Goal: Check status

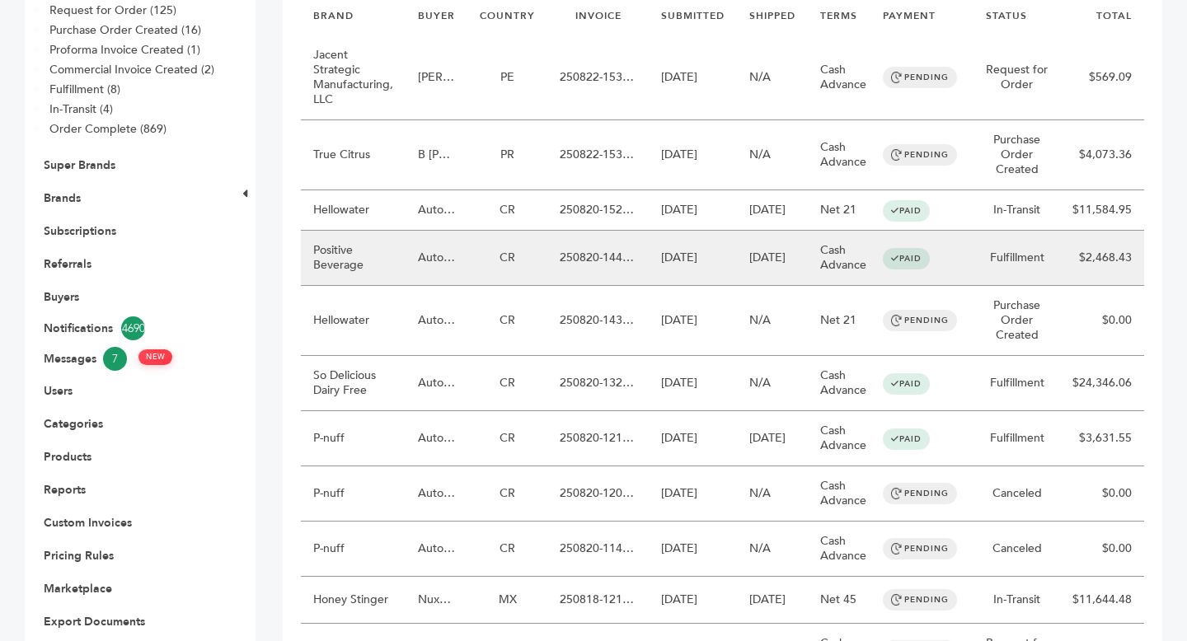
scroll to position [279, 0]
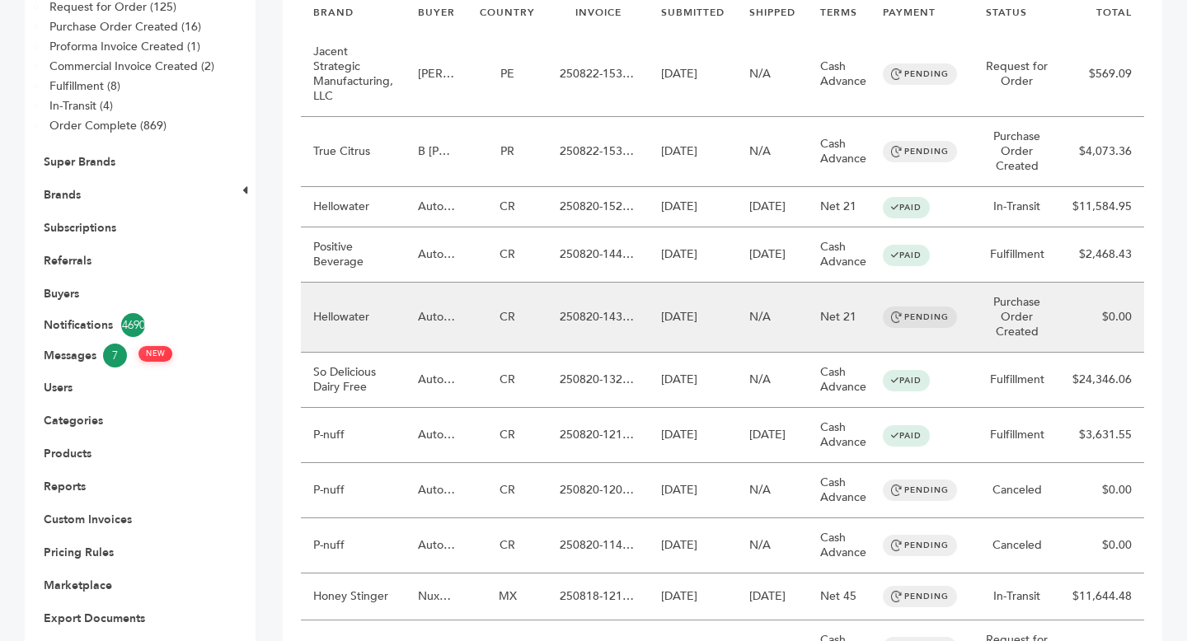
click at [368, 350] on td "Hellowater" at bounding box center [353, 318] width 105 height 70
click at [366, 351] on td "Hellowater" at bounding box center [353, 318] width 105 height 70
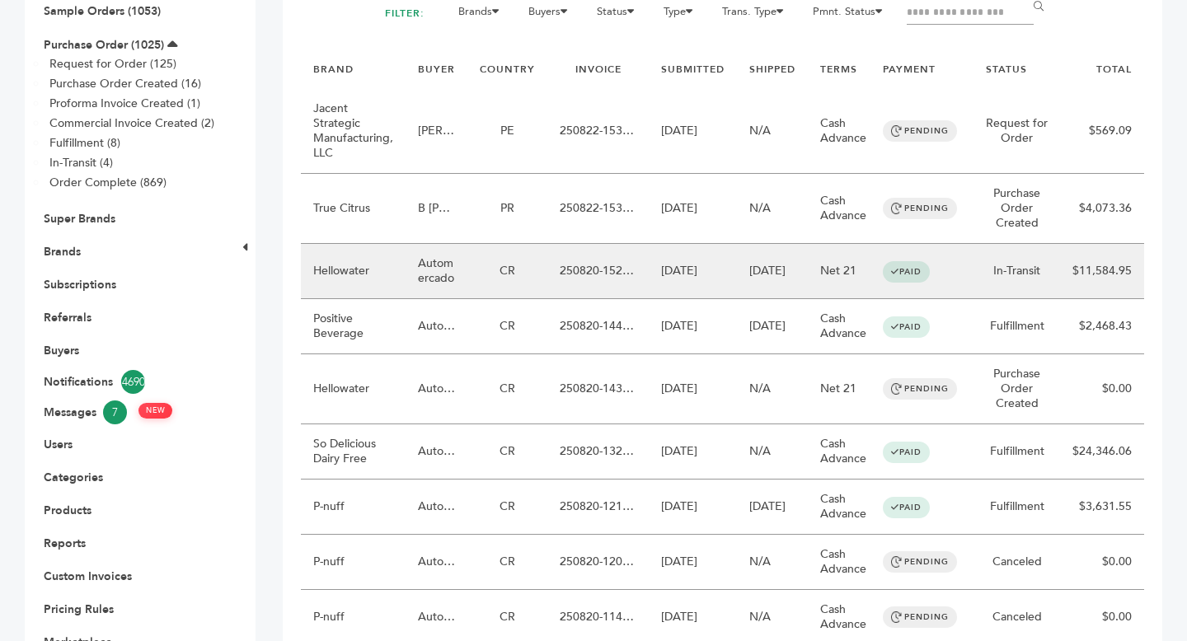
scroll to position [218, 0]
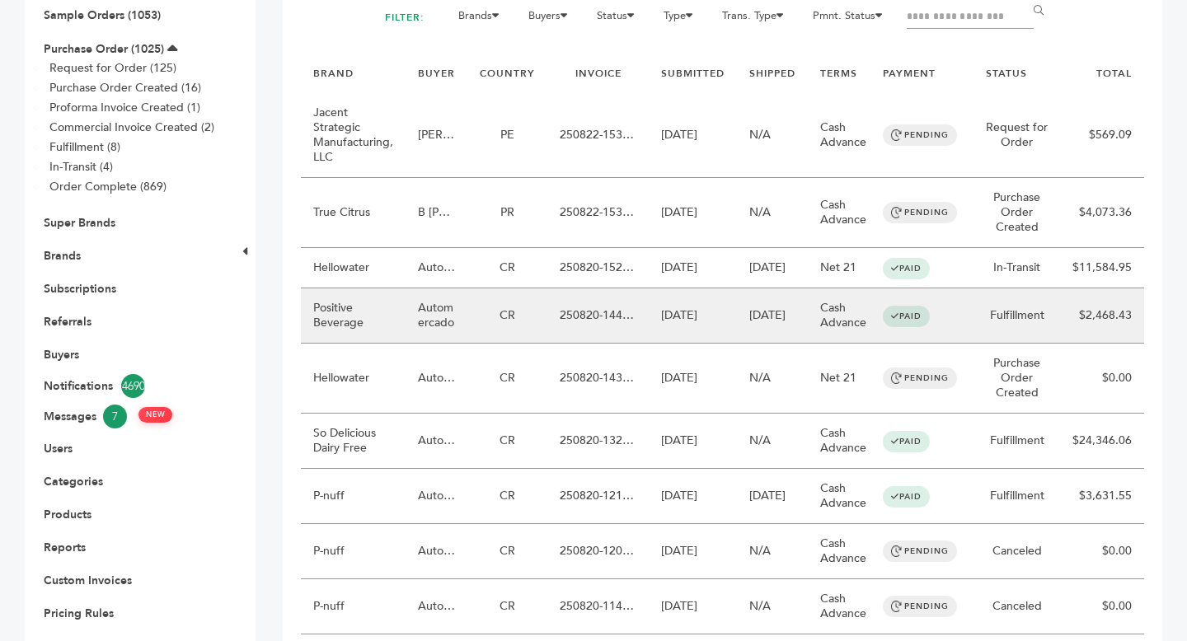
click at [439, 344] on td "Automercado" at bounding box center [437, 316] width 62 height 55
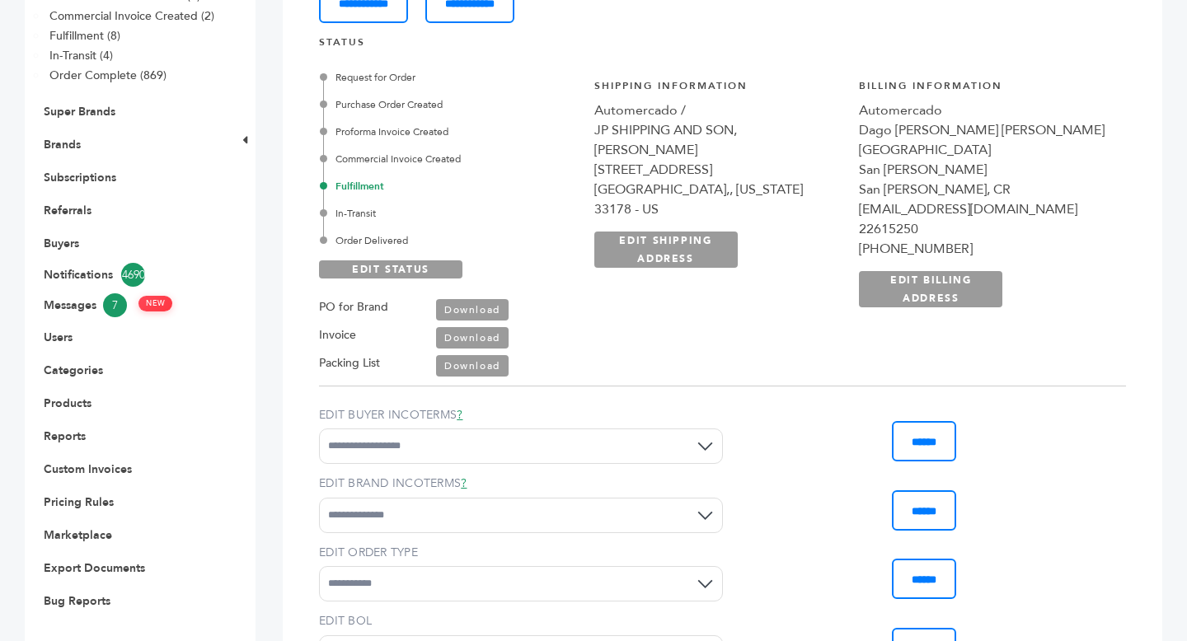
scroll to position [300, 0]
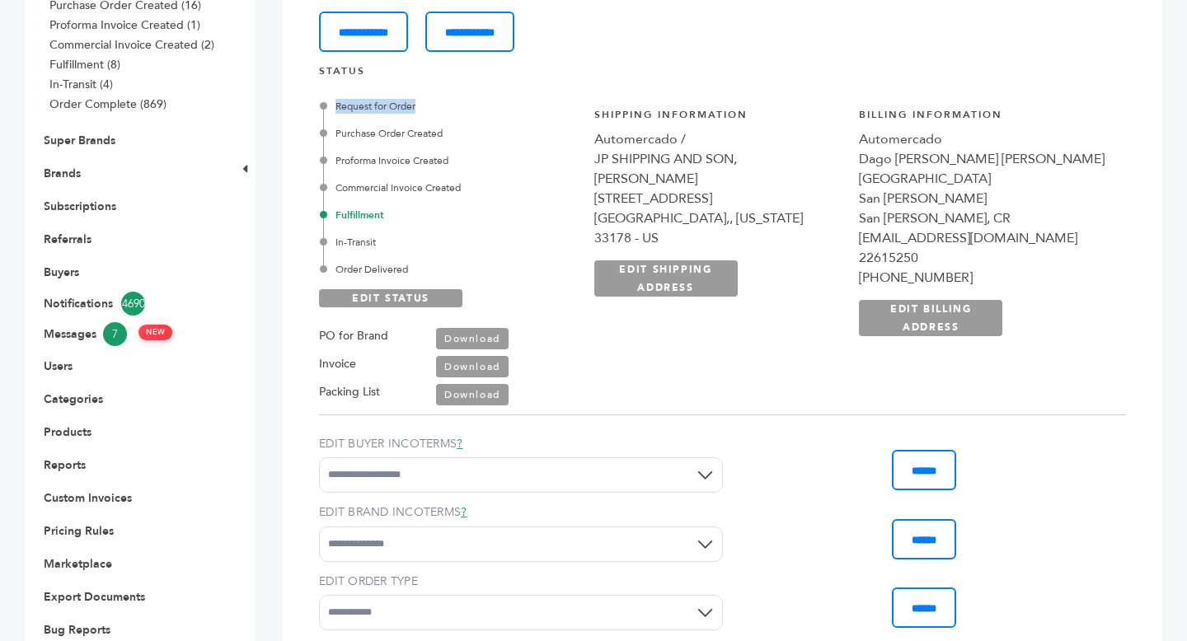
drag, startPoint x: 340, startPoint y: 104, endPoint x: 464, endPoint y: 106, distance: 124.5
click at [464, 106] on div "Request for Order" at bounding box center [449, 106] width 253 height 15
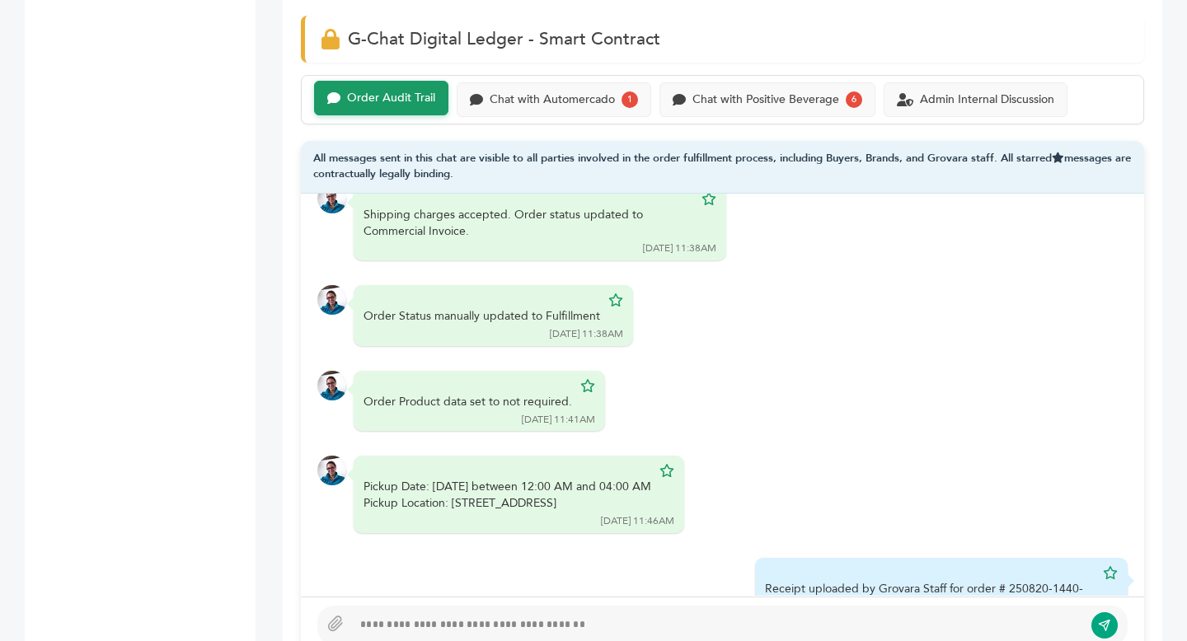
scroll to position [1082, 0]
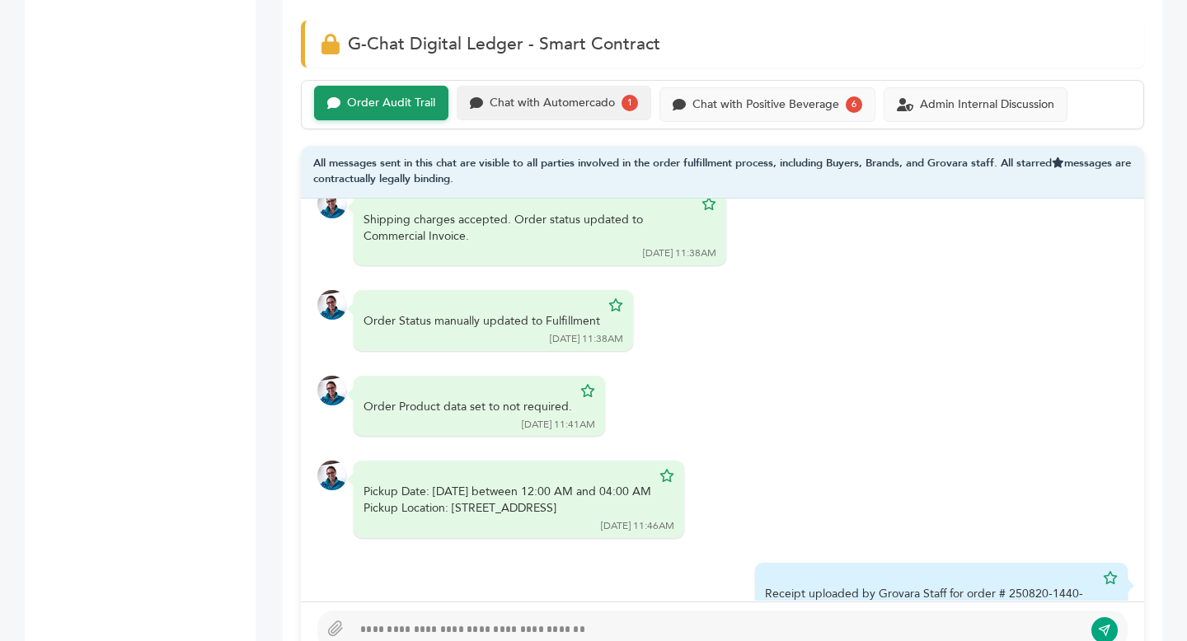
click at [557, 115] on div "Chat with Automercado 1" at bounding box center [554, 103] width 195 height 35
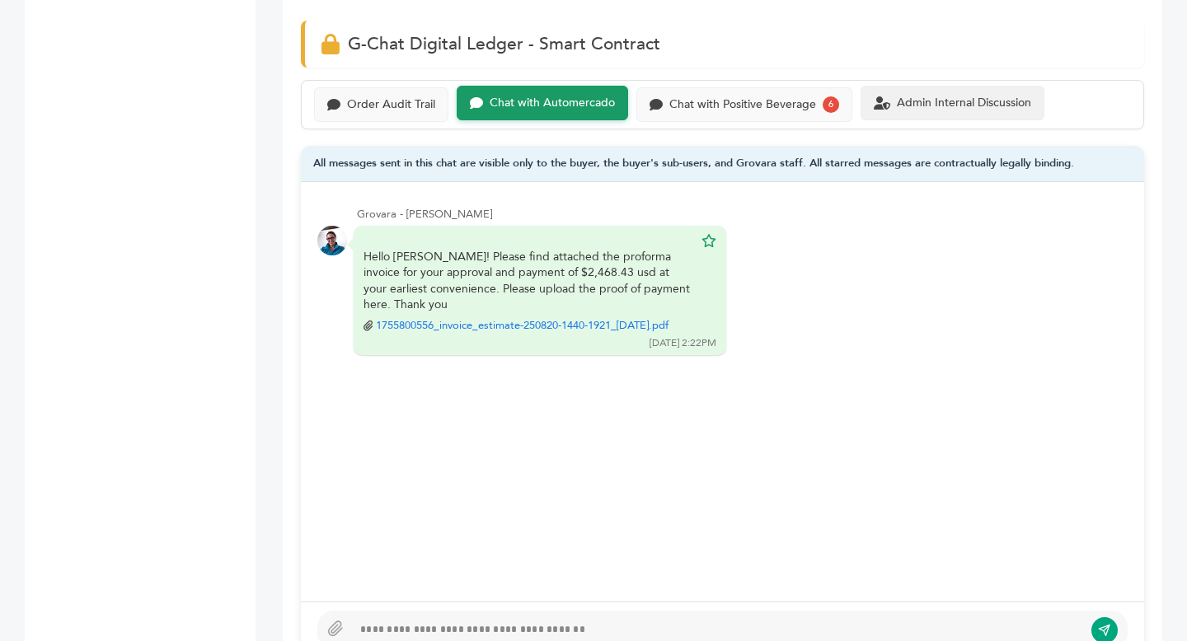
click at [930, 101] on div "Admin Internal Discussion" at bounding box center [964, 103] width 134 height 14
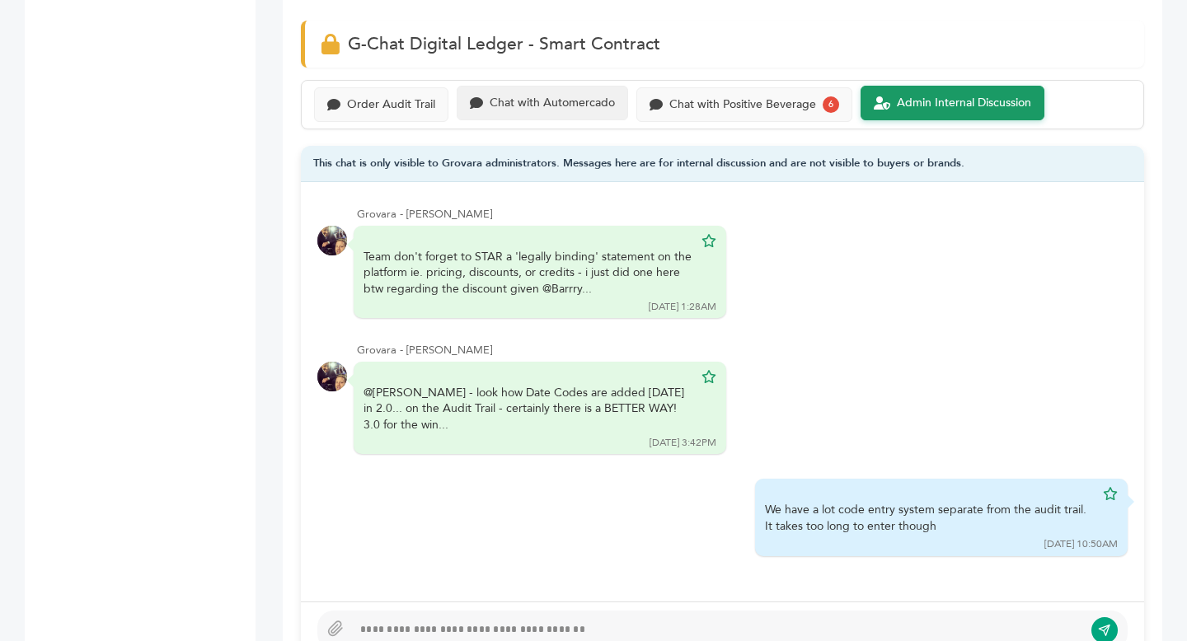
click at [568, 105] on div "Chat with Automercado" at bounding box center [552, 103] width 125 height 14
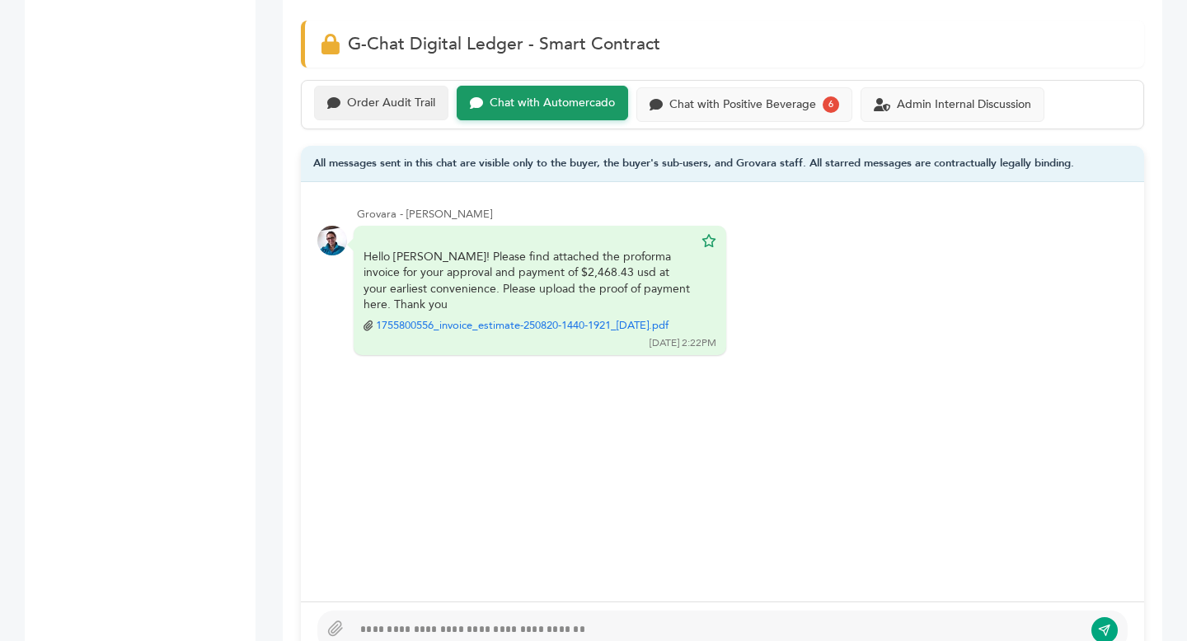
click at [369, 98] on div "Order Audit Trail" at bounding box center [391, 103] width 88 height 14
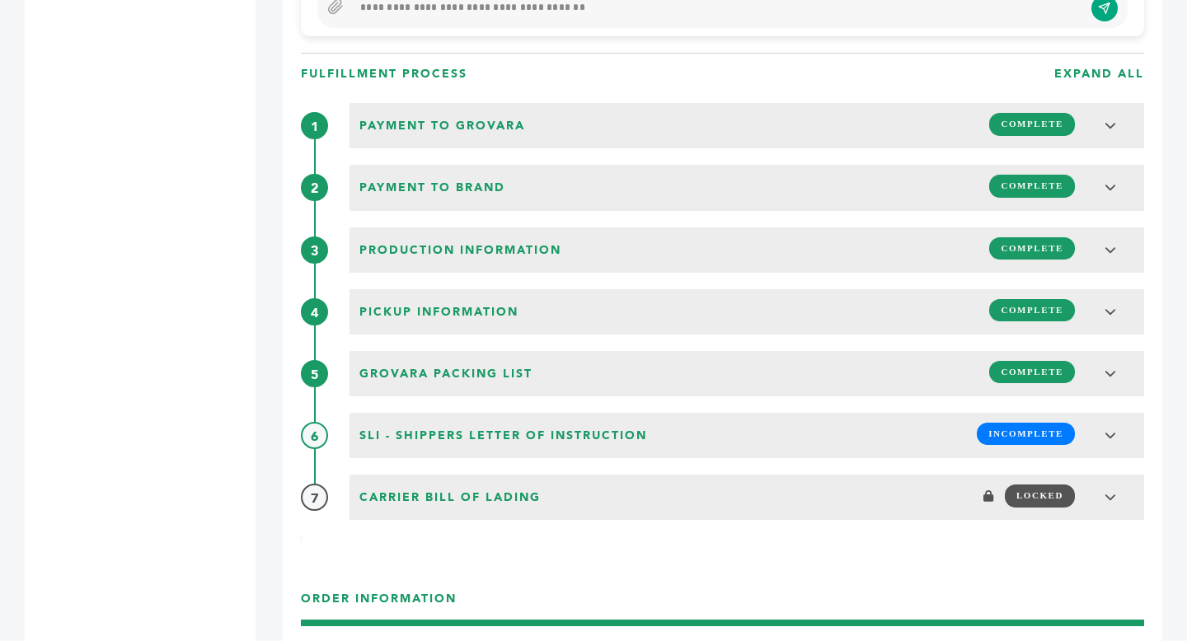
scroll to position [1707, 0]
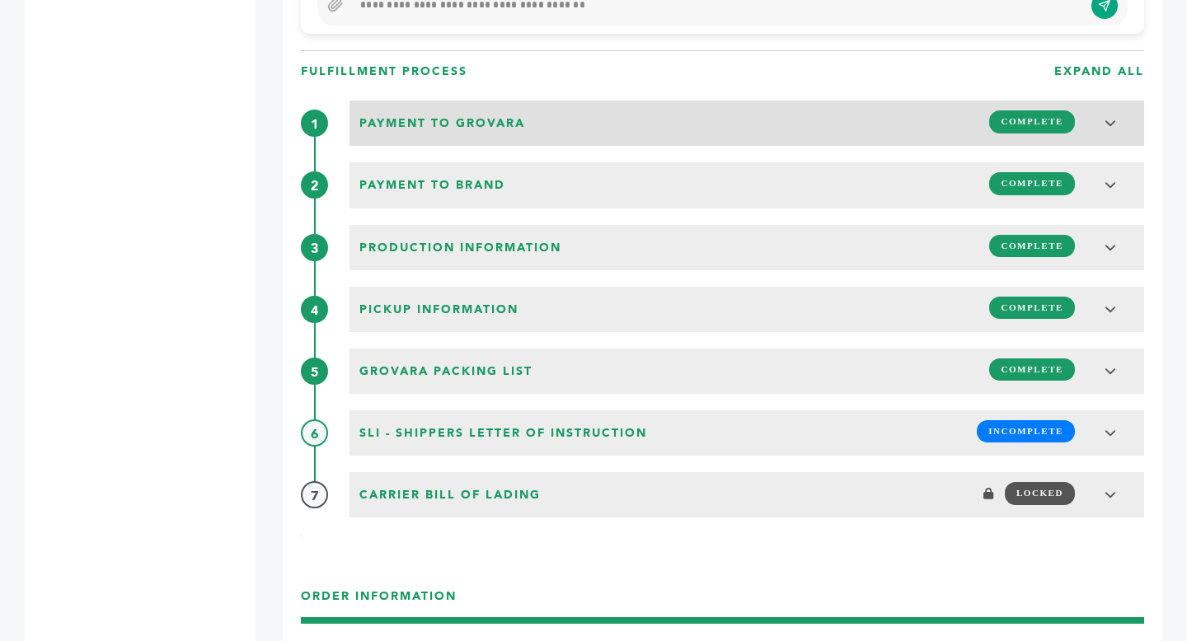
click at [563, 124] on div "Payment to Grovara COMPLETE" at bounding box center [746, 121] width 785 height 31
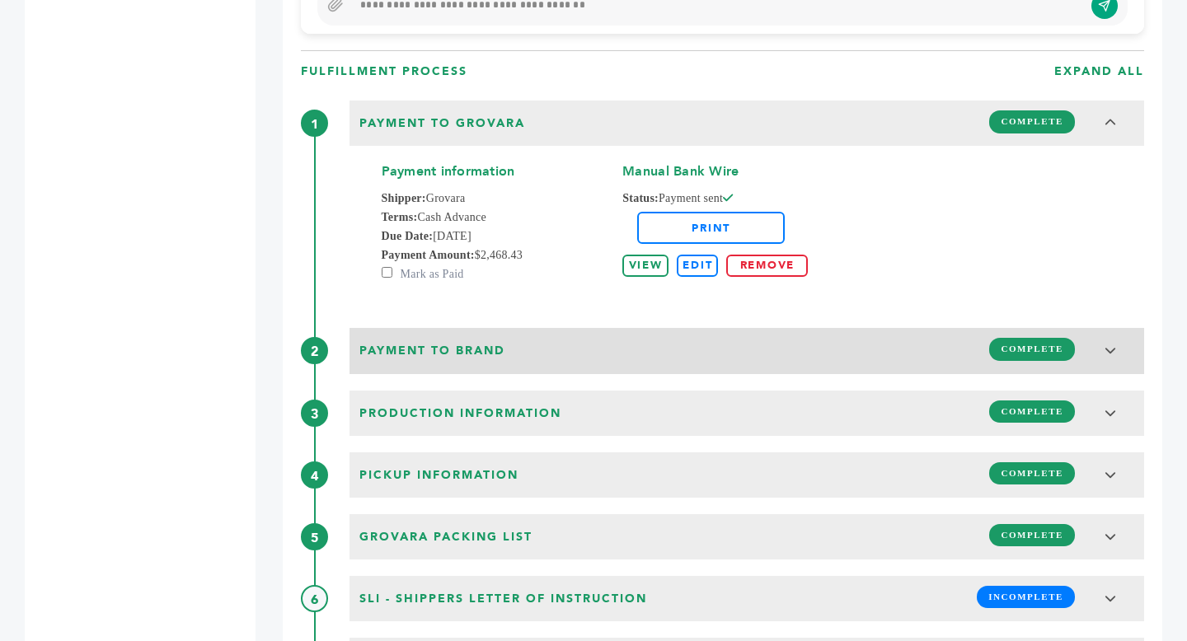
click at [613, 350] on div "Payment to brand COMPLETE" at bounding box center [746, 348] width 785 height 31
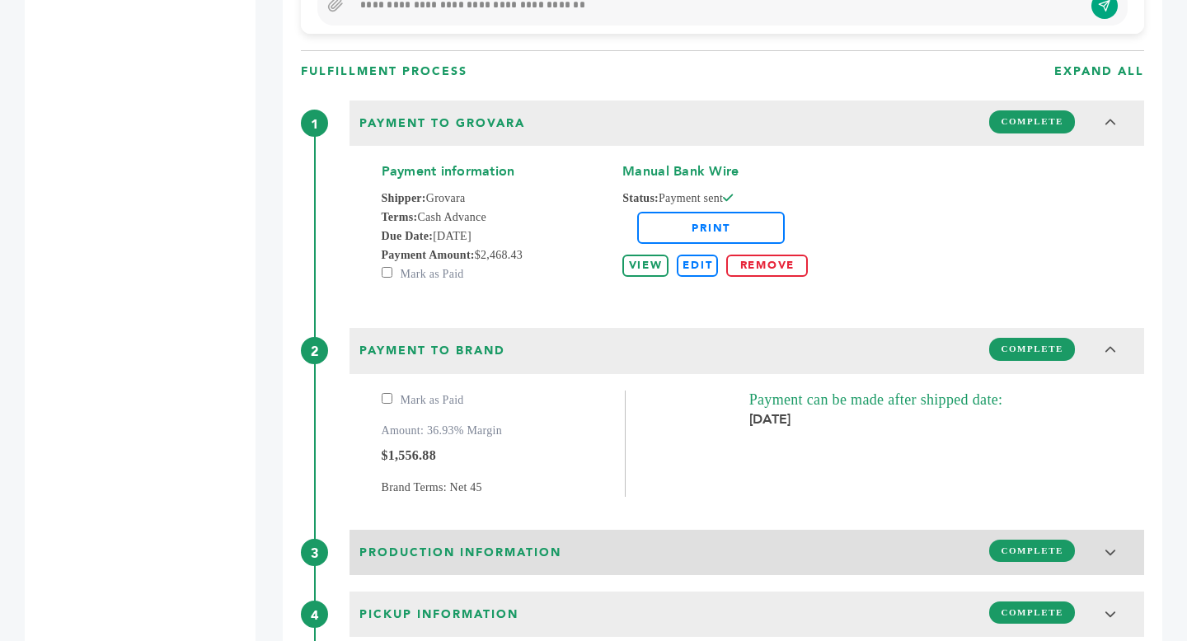
click at [571, 545] on div "Production Information COMPLETE" at bounding box center [746, 550] width 785 height 31
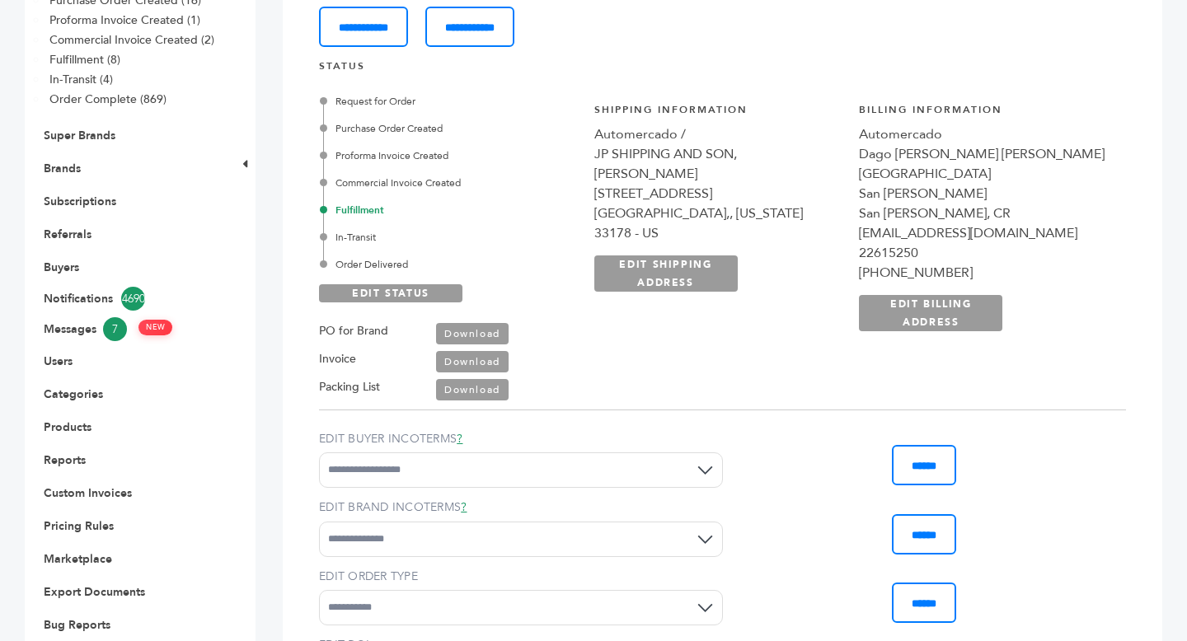
scroll to position [303, 0]
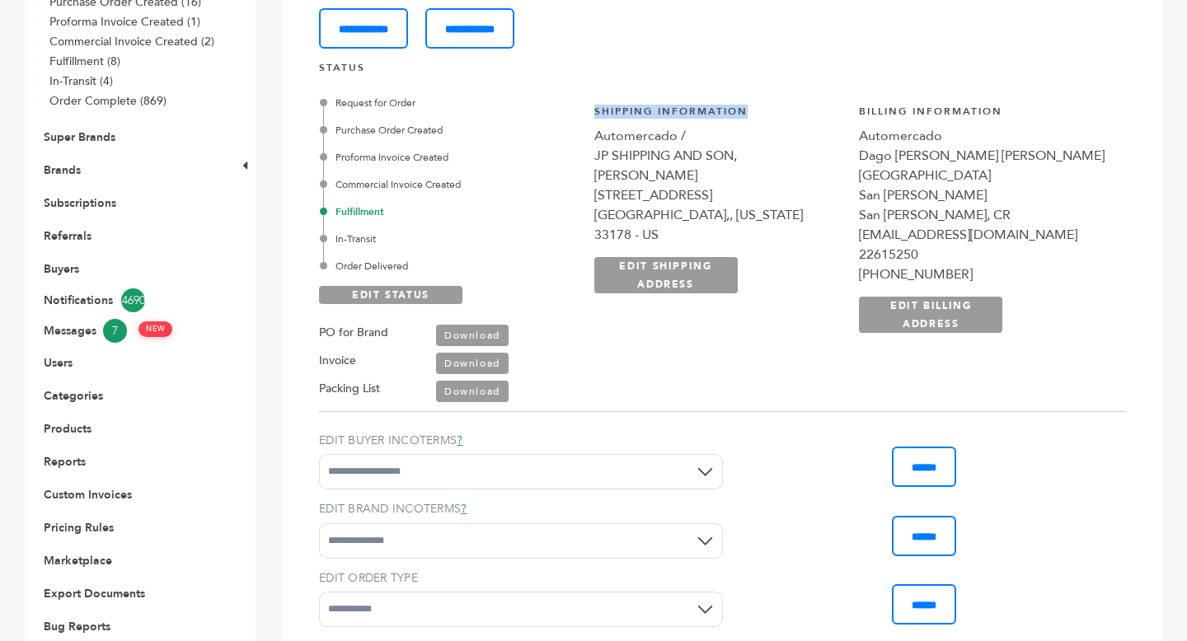
drag, startPoint x: 617, startPoint y: 110, endPoint x: 777, endPoint y: 117, distance: 160.1
click at [777, 117] on div "**********" at bounding box center [851, 227] width 550 height 289
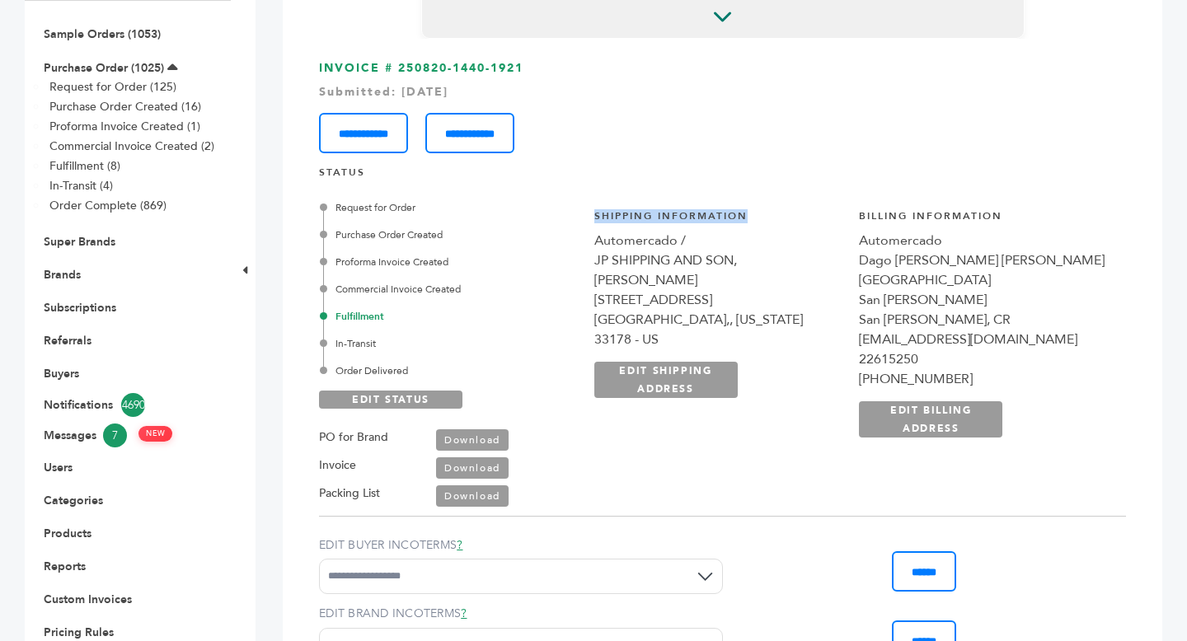
scroll to position [101, 0]
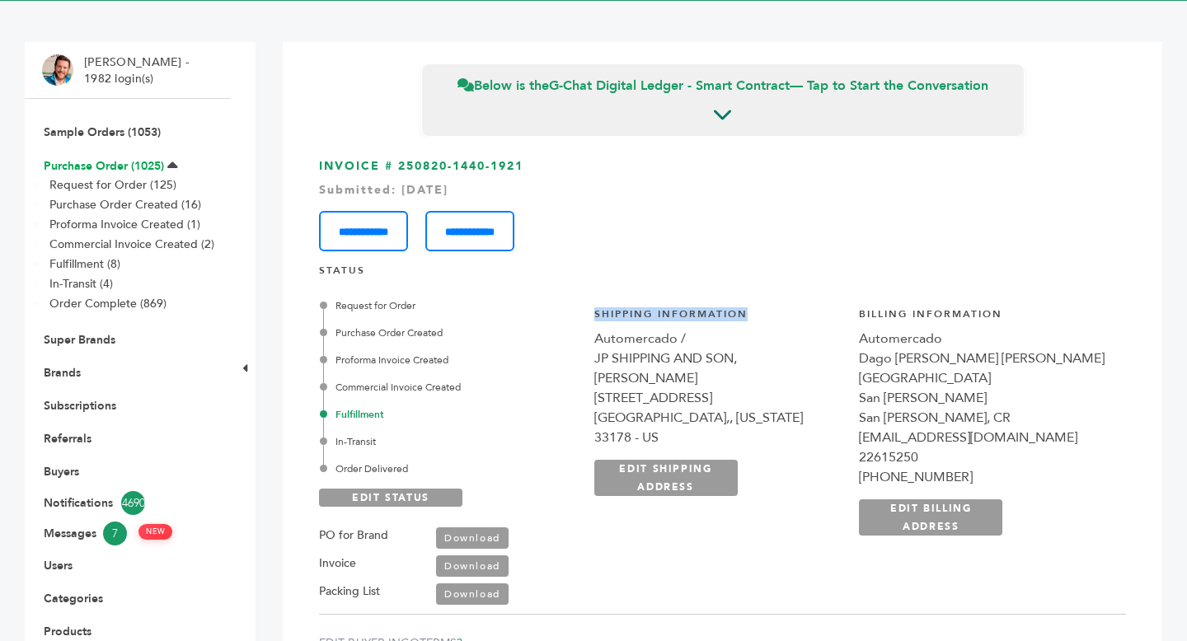
click at [116, 167] on link "Purchase Order (1025)" at bounding box center [104, 166] width 120 height 16
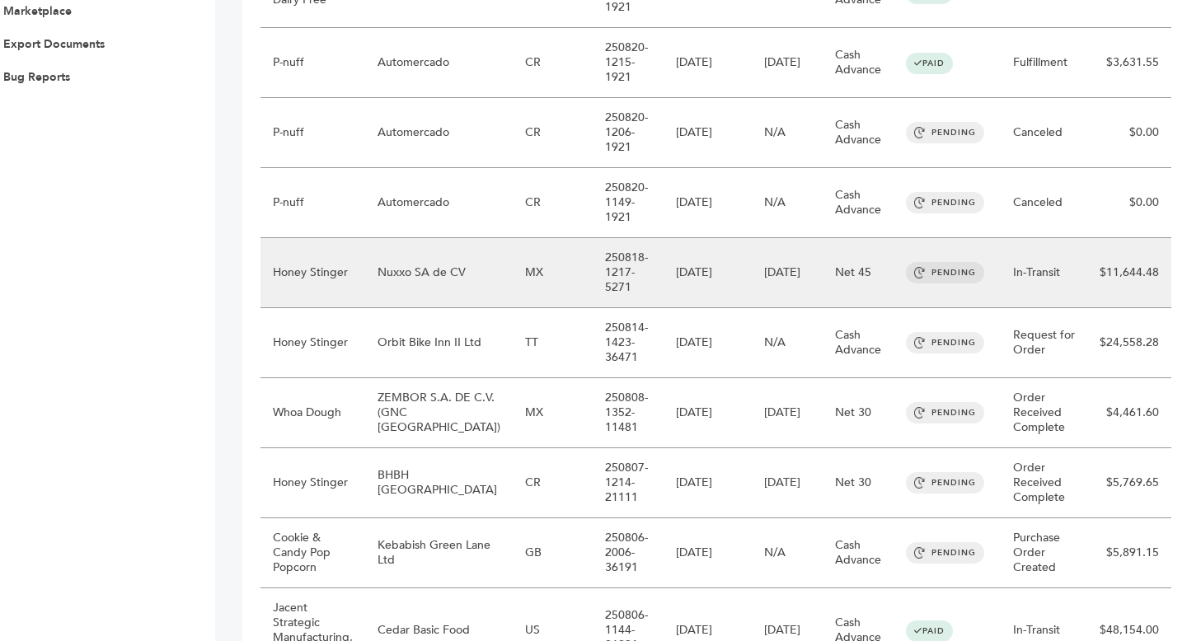
scroll to position [847, 0]
